Goal: Information Seeking & Learning: Learn about a topic

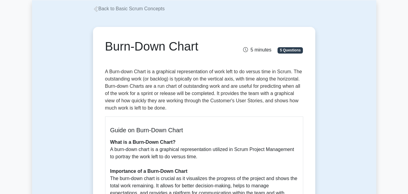
scroll to position [34, 0]
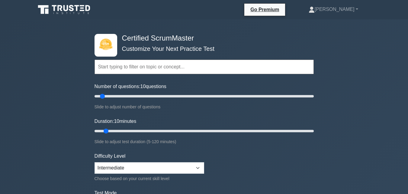
select select "intermediate"
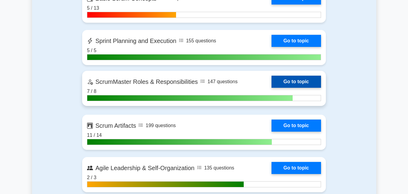
scroll to position [453, 0]
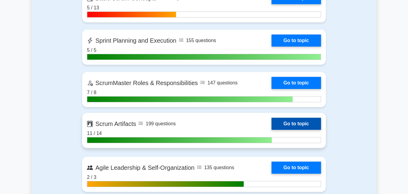
click at [293, 125] on link "Go to topic" at bounding box center [296, 123] width 50 height 12
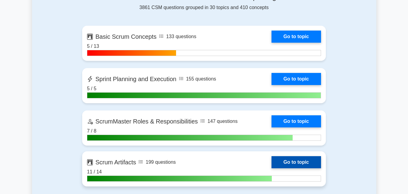
scroll to position [483, 0]
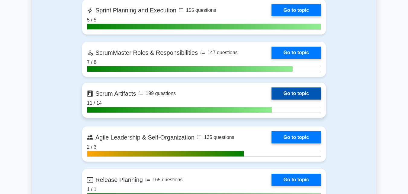
click at [301, 92] on link "Go to topic" at bounding box center [296, 93] width 50 height 12
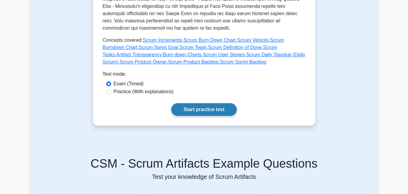
scroll to position [272, 0]
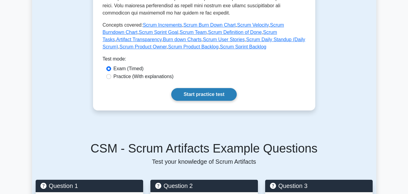
click at [210, 94] on link "Start practice test" at bounding box center [204, 94] width 66 height 13
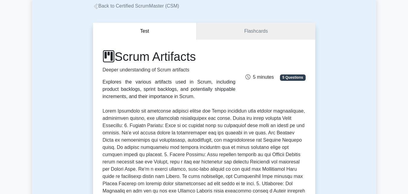
scroll to position [30, 0]
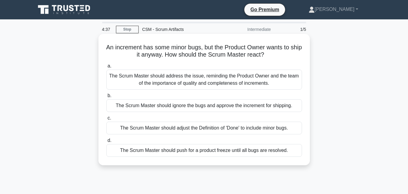
click at [157, 77] on div "The Scrum Master should address the issue, reminding the Product Owner and the …" at bounding box center [204, 79] width 196 height 20
click at [106, 68] on input "a. The Scrum Master should address the issue, reminding the Product Owner and t…" at bounding box center [106, 66] width 0 height 4
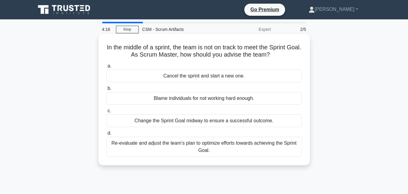
click at [216, 147] on div "Re-evaluate and adjust the team’s plan to optimize efforts towards achieving th…" at bounding box center [204, 146] width 196 height 20
click at [106, 135] on input "d. Re-evaluate and adjust the team’s plan to optimize efforts towards achieving…" at bounding box center [106, 133] width 0 height 4
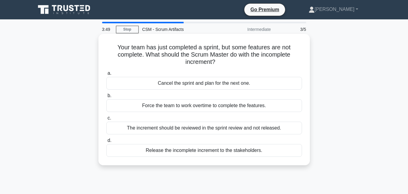
click at [207, 128] on div "The increment should be reviewed in the sprint review and not released." at bounding box center [204, 127] width 196 height 13
click at [106, 120] on input "c. The increment should be reviewed in the sprint review and not released." at bounding box center [106, 118] width 0 height 4
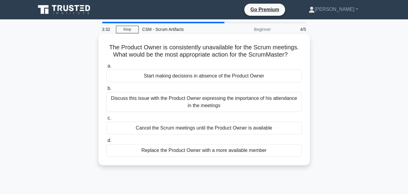
click at [185, 101] on div "Discuss this issue with the Product Owner expressing the importance of his atte…" at bounding box center [204, 102] width 196 height 20
click at [106, 90] on input "b. Discuss this issue with the Product Owner expressing the importance of his a…" at bounding box center [106, 88] width 0 height 4
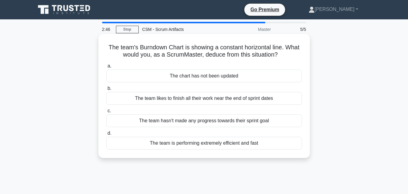
click at [184, 121] on div "The team hasn't made any progress towards their sprint goal" at bounding box center [204, 120] width 196 height 13
click at [106, 113] on input "c. The team hasn't made any progress towards their sprint goal" at bounding box center [106, 111] width 0 height 4
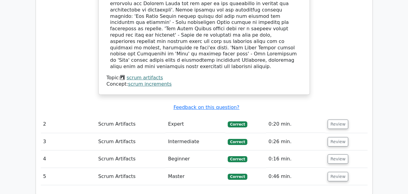
scroll to position [694, 0]
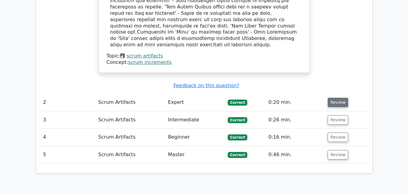
click at [335, 98] on button "Review" at bounding box center [338, 102] width 21 height 9
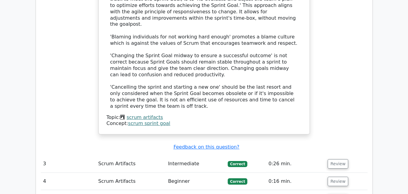
scroll to position [1026, 0]
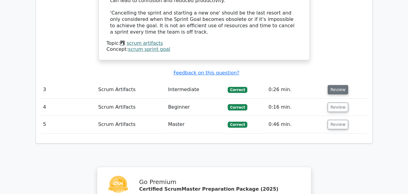
click at [334, 85] on button "Review" at bounding box center [338, 89] width 21 height 9
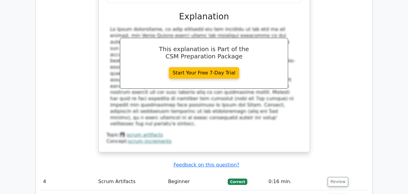
scroll to position [1268, 0]
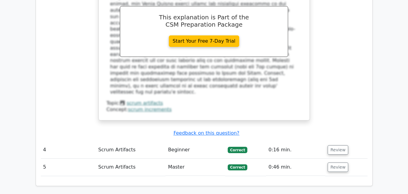
click at [330, 141] on td "Review" at bounding box center [346, 149] width 42 height 17
click at [334, 145] on button "Review" at bounding box center [338, 149] width 21 height 9
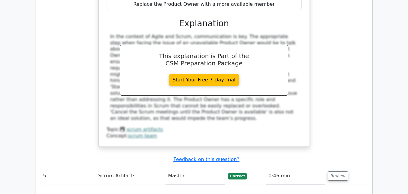
scroll to position [1540, 0]
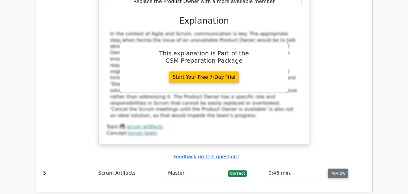
click at [338, 168] on button "Review" at bounding box center [338, 172] width 21 height 9
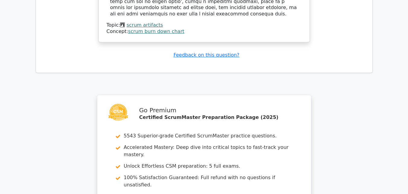
scroll to position [1988, 0]
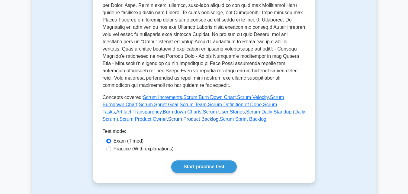
scroll to position [211, 0]
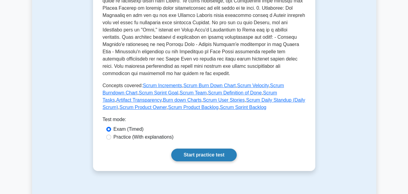
click at [205, 155] on link "Start practice test" at bounding box center [204, 154] width 66 height 13
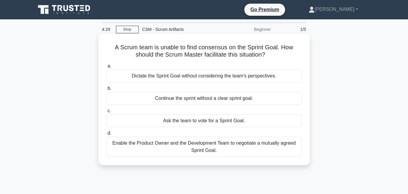
click at [168, 141] on div "Enable the Product Owner and the Development Team to negotiate a mutually agree…" at bounding box center [204, 146] width 196 height 20
click at [106, 135] on input "d. Enable the Product Owner and the Development Team to negotiate a mutually ag…" at bounding box center [106, 133] width 0 height 4
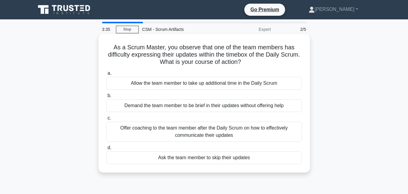
click at [205, 127] on div "Offer coaching to the team member after the Daily Scrum on how to effectively c…" at bounding box center [204, 131] width 196 height 20
click at [106, 120] on input "c. Offer coaching to the team member after the Daily Scrum on how to effectivel…" at bounding box center [106, 118] width 0 height 4
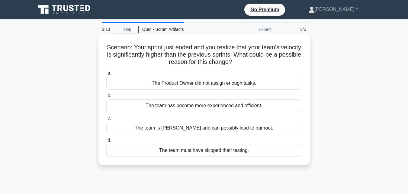
click at [217, 106] on div "The team has become more experienced and efficient." at bounding box center [204, 105] width 196 height 13
click at [106, 98] on input "b. The team has become more experienced and efficient." at bounding box center [106, 96] width 0 height 4
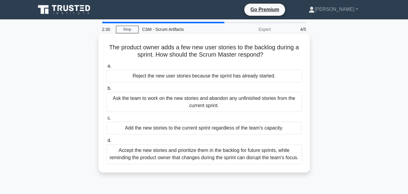
click at [179, 163] on div "Accept the new stories and prioritize them in the backlog for future sprints, w…" at bounding box center [204, 154] width 196 height 20
click at [106, 142] on input "d. Accept the new stories and prioritize them in the backlog for future sprints…" at bounding box center [106, 140] width 0 height 4
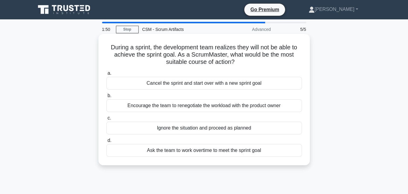
click at [204, 105] on div "Encourage the team to renegotiate the workload with the product owner" at bounding box center [204, 105] width 196 height 13
click at [106, 98] on input "b. Encourage the team to renegotiate the workload with the product owner" at bounding box center [106, 96] width 0 height 4
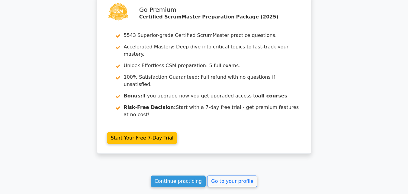
scroll to position [892, 0]
